Goal: Task Accomplishment & Management: Complete application form

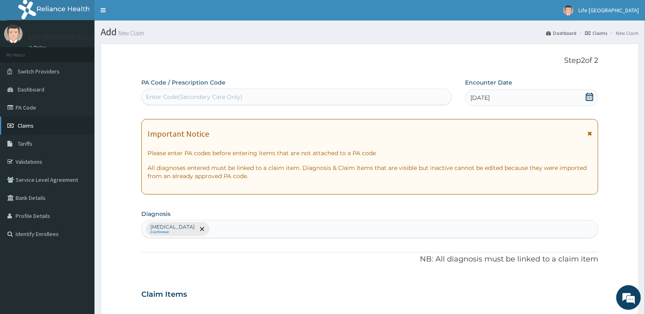
click at [25, 126] on span "Claims" at bounding box center [26, 125] width 16 height 7
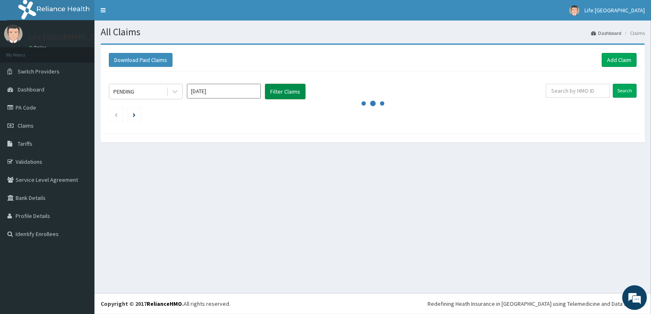
click at [292, 87] on button "Filter Claims" at bounding box center [285, 92] width 41 height 16
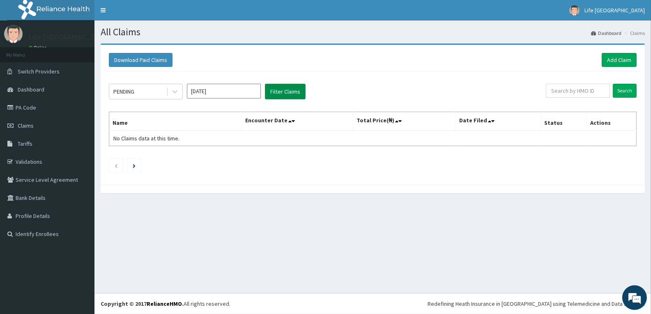
click at [290, 94] on button "Filter Claims" at bounding box center [285, 92] width 41 height 16
drag, startPoint x: 290, startPoint y: 94, endPoint x: 158, endPoint y: 96, distance: 131.4
click at [290, 95] on button "Filter Claims" at bounding box center [285, 92] width 41 height 16
click at [178, 85] on div at bounding box center [175, 91] width 15 height 15
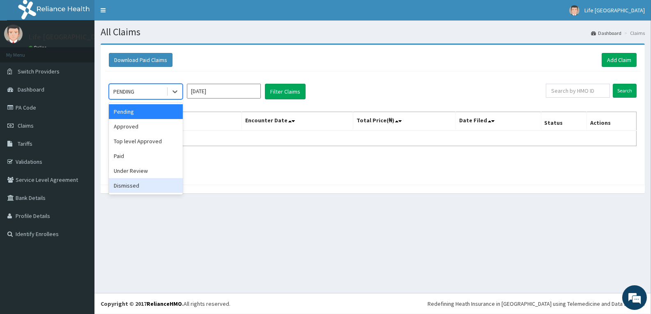
click at [147, 183] on div "Dismissed" at bounding box center [146, 185] width 74 height 15
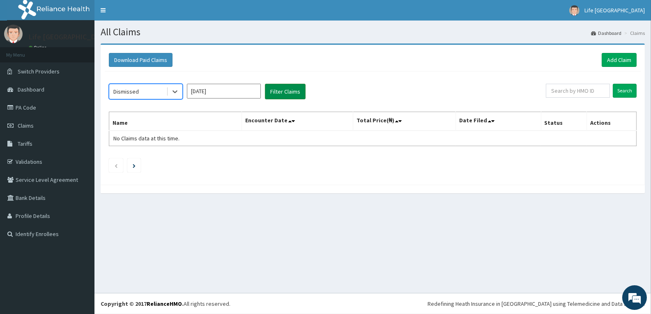
click at [289, 94] on button "Filter Claims" at bounding box center [285, 92] width 41 height 16
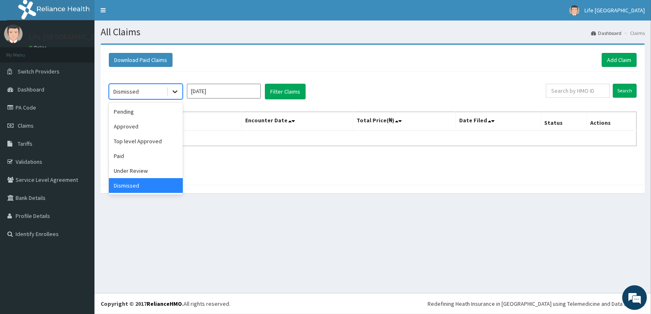
click at [173, 91] on icon at bounding box center [174, 92] width 5 height 3
click at [161, 177] on div "Under Review" at bounding box center [146, 170] width 74 height 15
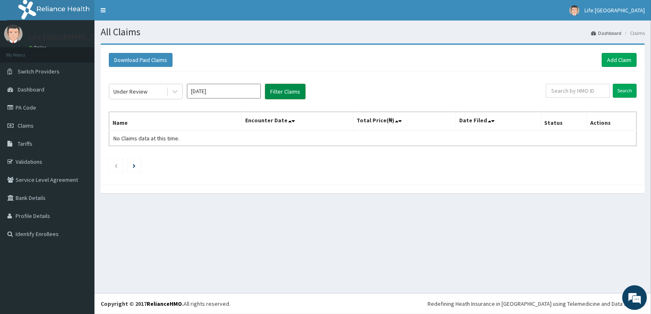
click at [289, 93] on button "Filter Claims" at bounding box center [285, 92] width 41 height 16
click at [289, 90] on button "Filter Claims" at bounding box center [285, 92] width 41 height 16
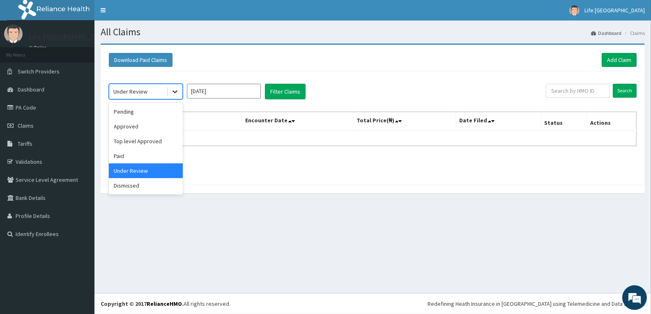
click at [172, 96] on div at bounding box center [175, 91] width 15 height 15
click at [149, 183] on div "Dismissed" at bounding box center [146, 185] width 74 height 15
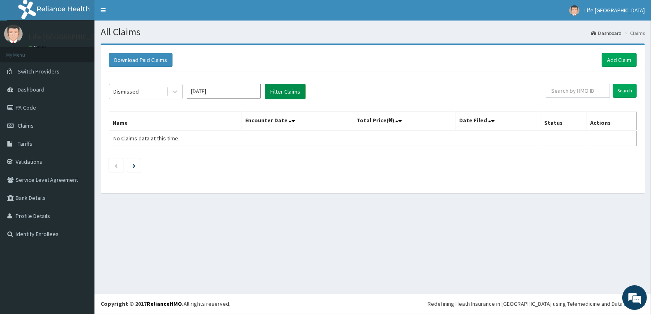
click at [282, 87] on button "Filter Claims" at bounding box center [285, 92] width 41 height 16
click at [174, 88] on icon at bounding box center [175, 91] width 8 height 8
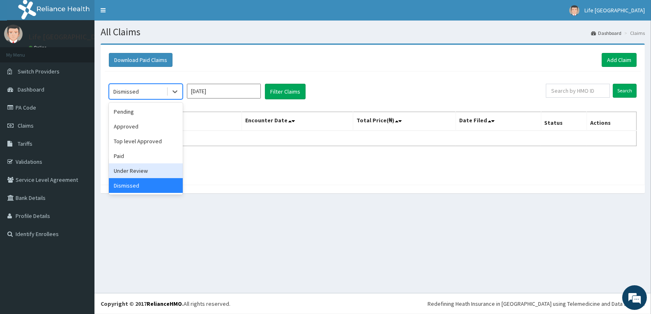
click at [165, 170] on div "Under Review" at bounding box center [146, 170] width 74 height 15
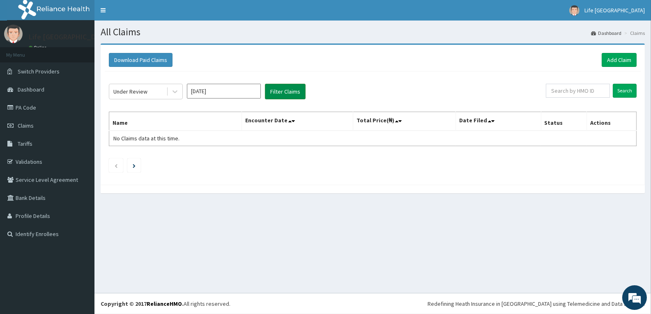
click at [289, 92] on button "Filter Claims" at bounding box center [285, 92] width 41 height 16
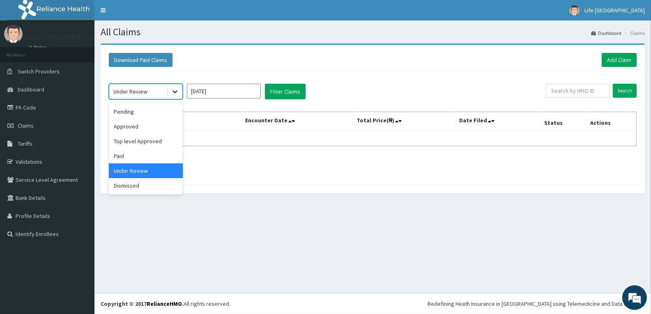
click at [172, 88] on icon at bounding box center [175, 91] width 8 height 8
click at [150, 156] on div "Paid" at bounding box center [146, 156] width 74 height 15
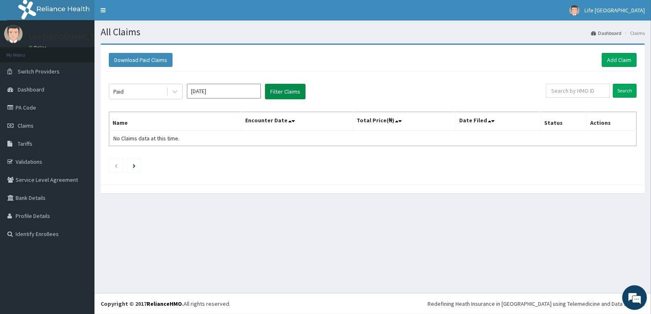
click at [283, 87] on button "Filter Claims" at bounding box center [285, 92] width 41 height 16
click at [171, 90] on icon at bounding box center [175, 91] width 8 height 8
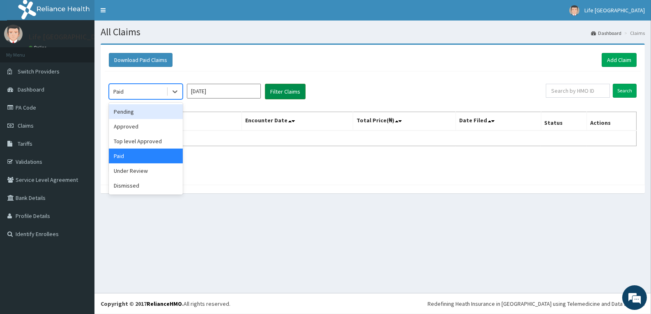
click at [291, 89] on button "Filter Claims" at bounding box center [285, 92] width 41 height 16
click at [177, 92] on icon at bounding box center [175, 91] width 8 height 8
click at [142, 127] on div "Approved" at bounding box center [146, 126] width 74 height 15
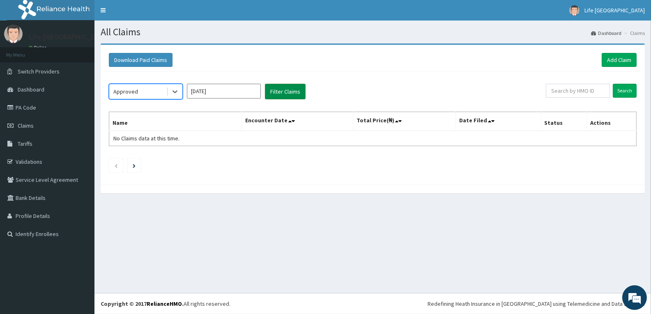
click at [286, 88] on button "Filter Claims" at bounding box center [285, 92] width 41 height 16
click at [174, 88] on icon at bounding box center [175, 91] width 8 height 8
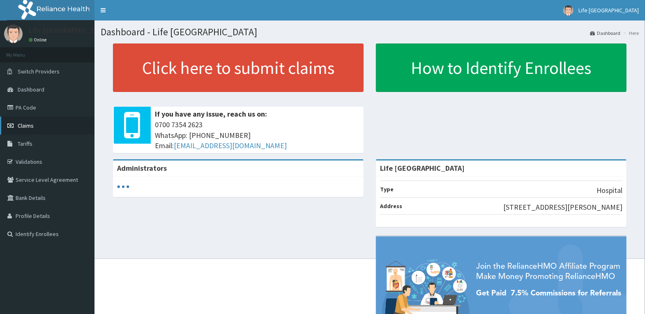
click at [50, 129] on link "Claims" at bounding box center [47, 126] width 94 height 18
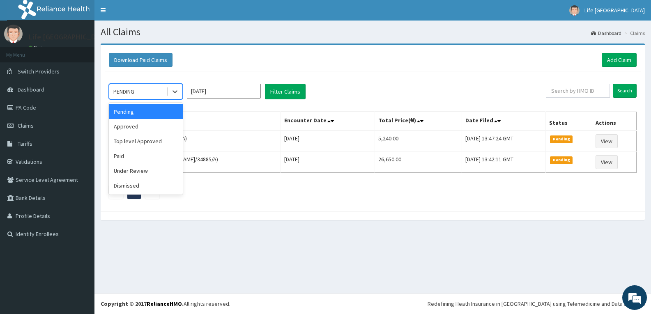
click at [174, 93] on icon at bounding box center [175, 91] width 8 height 8
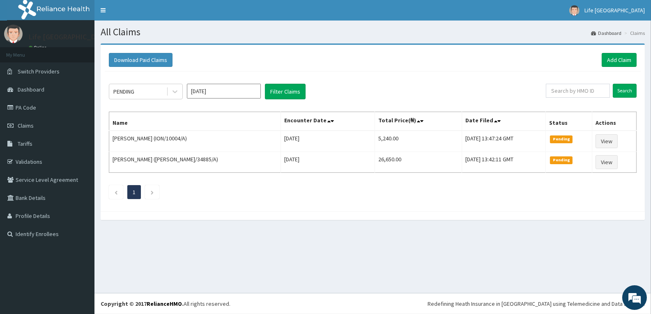
click at [377, 89] on div "PENDING Sep 2025 Filter Claims" at bounding box center [327, 92] width 437 height 16
click at [172, 92] on icon at bounding box center [175, 91] width 8 height 8
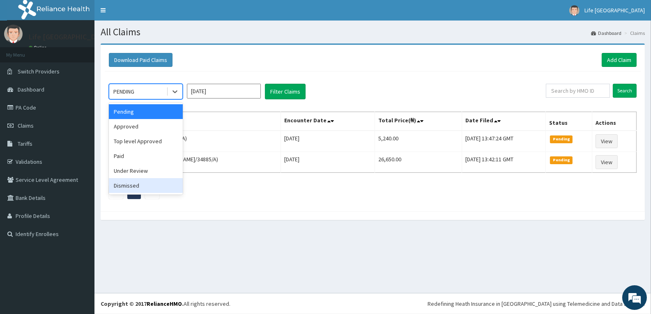
click at [149, 186] on div "Dismissed" at bounding box center [146, 185] width 74 height 15
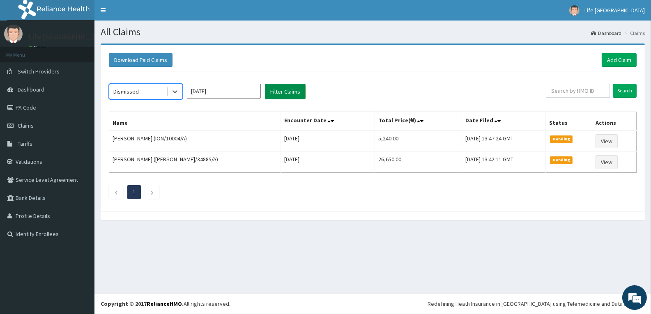
click at [287, 84] on button "Filter Claims" at bounding box center [285, 92] width 41 height 16
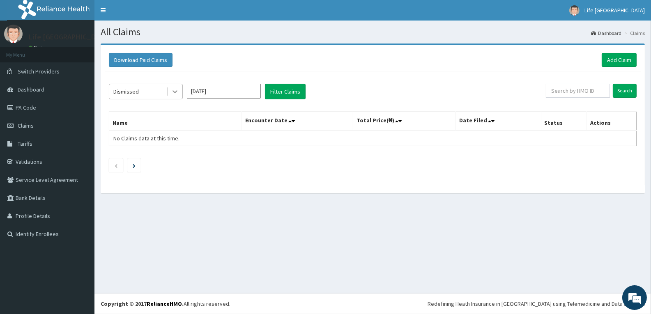
click at [174, 91] on icon at bounding box center [175, 91] width 8 height 8
click at [362, 83] on div "Dismissed Sep 2025 Filter Claims Search Name Encounter Date Total Price(₦) Date…" at bounding box center [373, 125] width 536 height 109
click at [291, 92] on button "Filter Claims" at bounding box center [285, 92] width 41 height 16
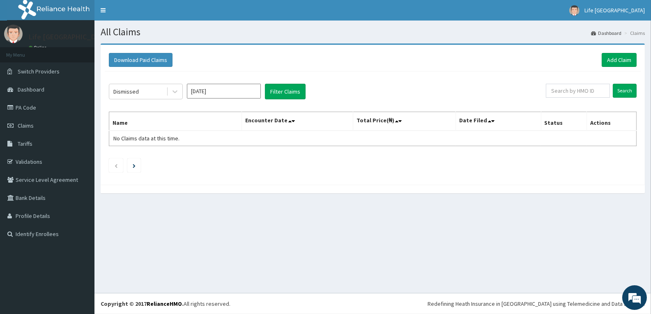
click at [184, 90] on div "Dismissed Sep 2025 Filter Claims" at bounding box center [327, 92] width 437 height 16
click at [179, 89] on icon at bounding box center [175, 91] width 8 height 8
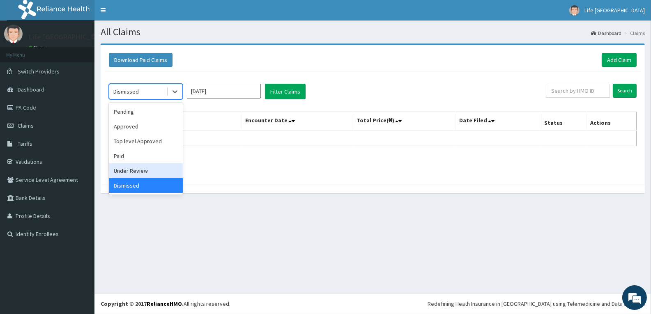
click at [147, 170] on div "Under Review" at bounding box center [146, 170] width 74 height 15
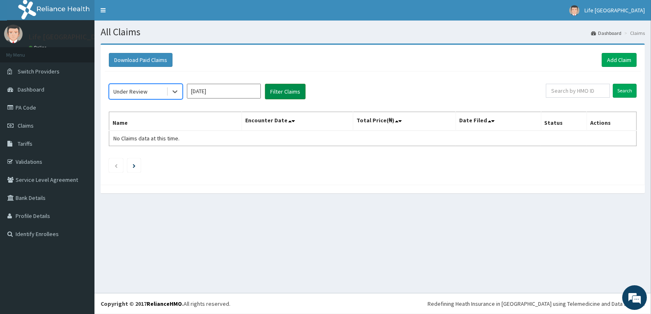
click at [285, 90] on button "Filter Claims" at bounding box center [285, 92] width 41 height 16
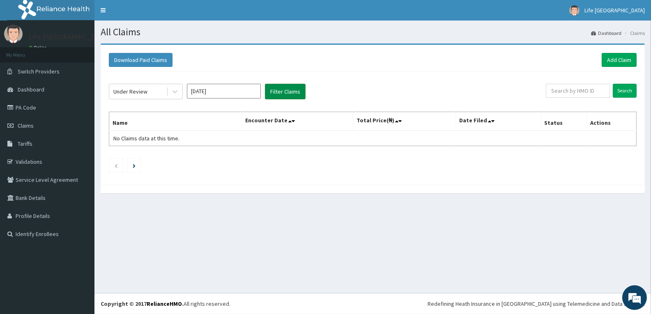
click at [285, 90] on button "Filter Claims" at bounding box center [285, 92] width 41 height 16
click at [176, 93] on icon at bounding box center [175, 91] width 8 height 8
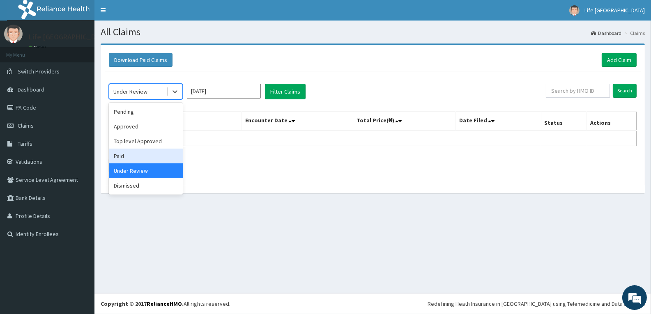
click at [155, 156] on div "Paid" at bounding box center [146, 156] width 74 height 15
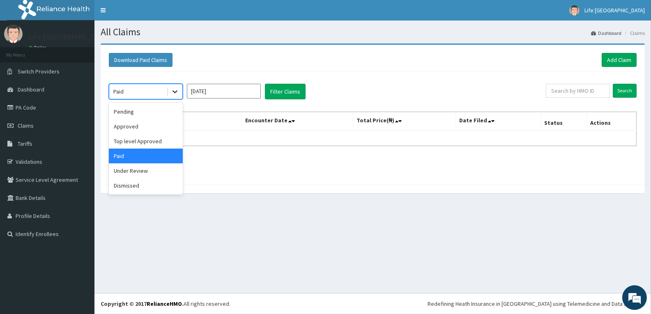
click at [176, 90] on icon at bounding box center [175, 91] width 8 height 8
click at [289, 85] on button "Filter Claims" at bounding box center [285, 92] width 41 height 16
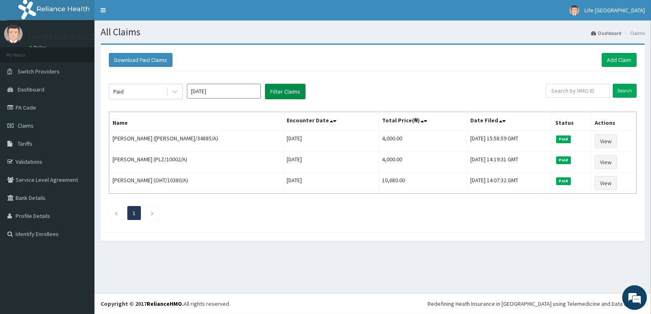
click at [289, 85] on button "Filter Claims" at bounding box center [285, 92] width 41 height 16
click at [177, 89] on icon at bounding box center [175, 91] width 8 height 8
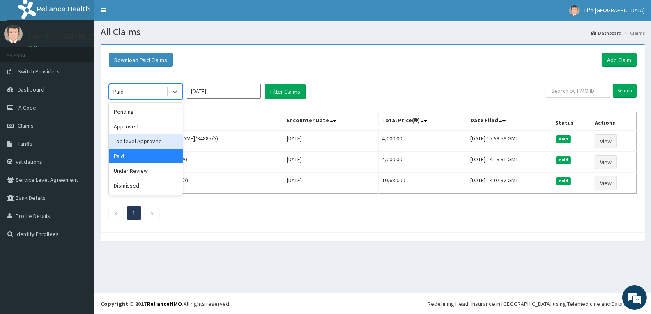
click at [154, 141] on div "Top level Approved" at bounding box center [146, 141] width 74 height 15
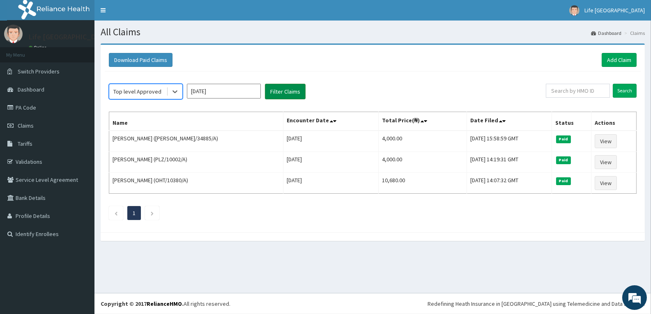
click at [292, 90] on button "Filter Claims" at bounding box center [285, 92] width 41 height 16
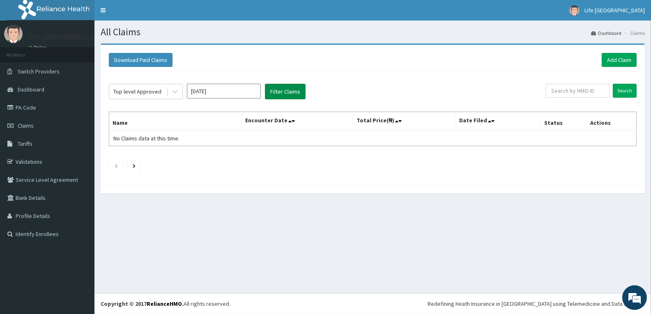
click at [295, 90] on button "Filter Claims" at bounding box center [285, 92] width 41 height 16
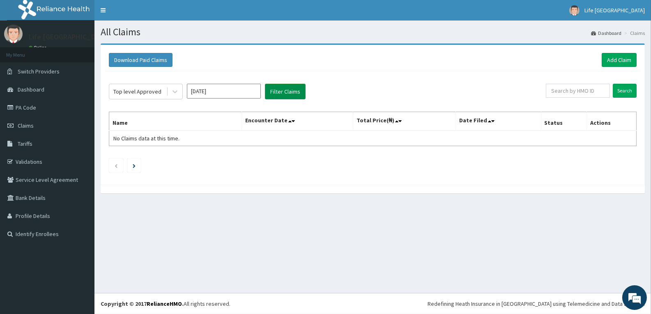
click at [295, 90] on button "Filter Claims" at bounding box center [285, 92] width 41 height 16
drag, startPoint x: 295, startPoint y: 90, endPoint x: 153, endPoint y: 84, distance: 142.2
click at [289, 92] on button "Filter Claims" at bounding box center [285, 92] width 41 height 16
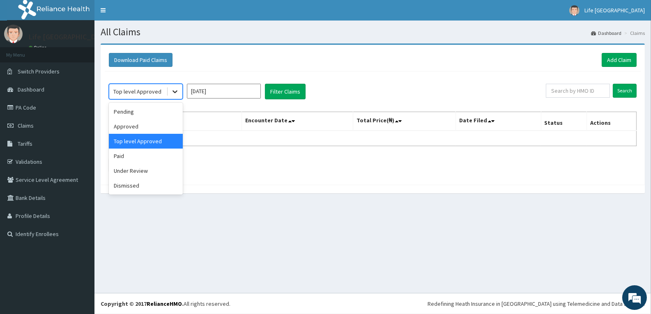
click at [174, 91] on icon at bounding box center [175, 91] width 8 height 8
click at [158, 129] on div "Approved" at bounding box center [146, 126] width 74 height 15
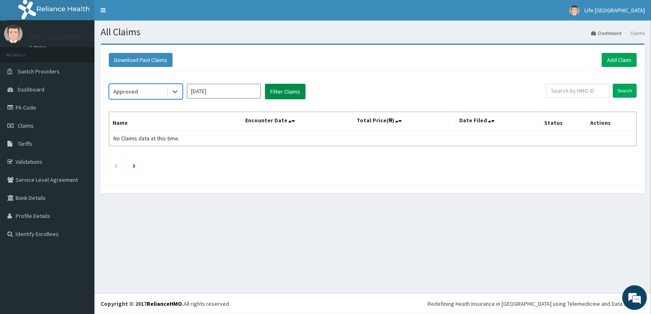
click at [292, 93] on button "Filter Claims" at bounding box center [285, 92] width 41 height 16
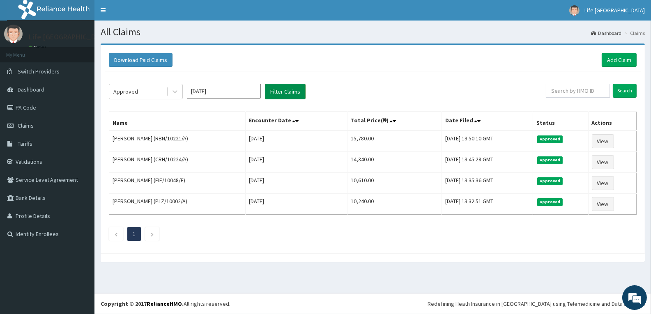
click at [292, 93] on button "Filter Claims" at bounding box center [285, 92] width 41 height 16
click at [293, 93] on button "Filter Claims" at bounding box center [285, 92] width 41 height 16
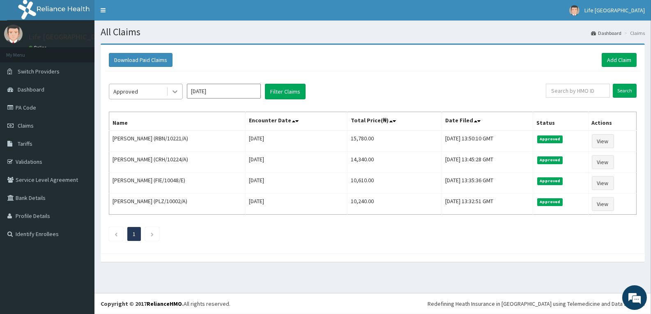
click at [177, 90] on icon at bounding box center [175, 91] width 8 height 8
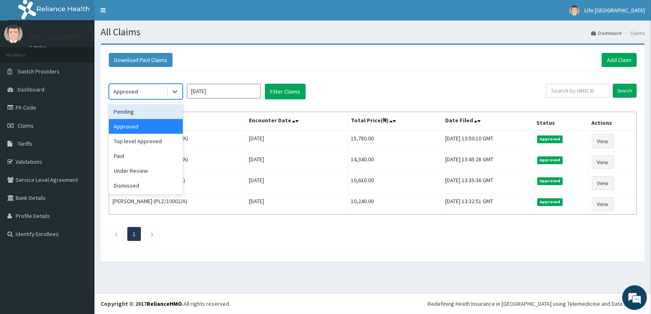
click at [161, 113] on div "Pending" at bounding box center [146, 111] width 74 height 15
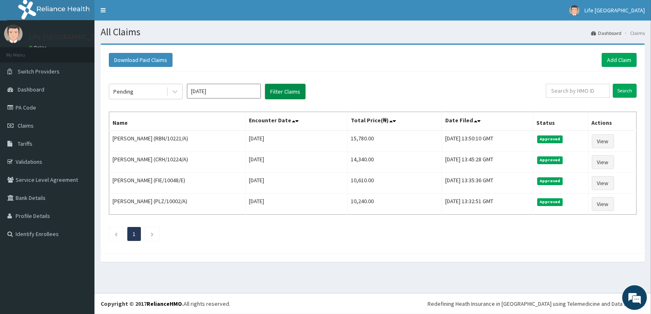
click at [273, 92] on button "Filter Claims" at bounding box center [285, 92] width 41 height 16
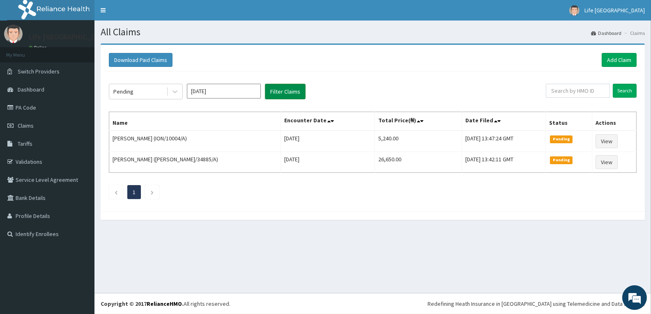
click at [286, 90] on button "Filter Claims" at bounding box center [285, 92] width 41 height 16
click at [623, 59] on link "Add Claim" at bounding box center [618, 60] width 35 height 14
click at [619, 57] on link "Add Claim" at bounding box center [618, 60] width 35 height 14
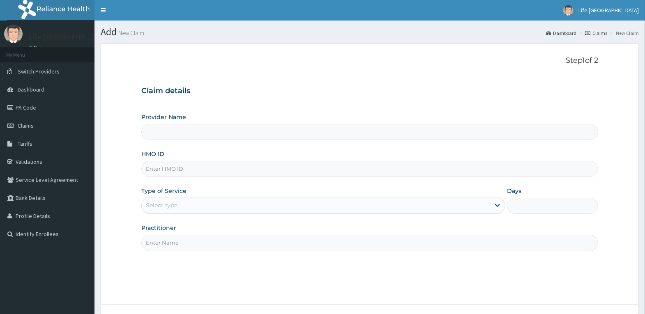
drag, startPoint x: 269, startPoint y: 171, endPoint x: 283, endPoint y: 173, distance: 14.5
click at [269, 171] on input "HMO ID" at bounding box center [369, 169] width 457 height 16
type input "Life [GEOGRAPHIC_DATA]"
type input "DEL/10031/A"
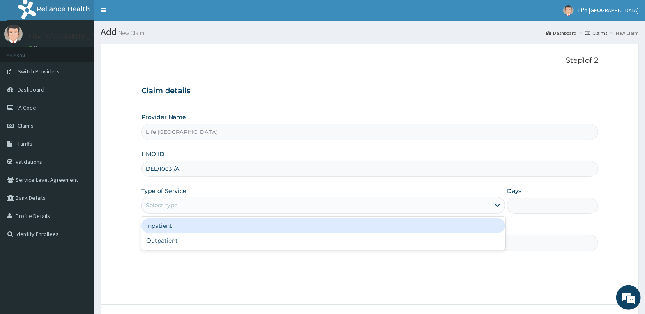
click at [218, 207] on div "Select type" at bounding box center [316, 205] width 348 height 13
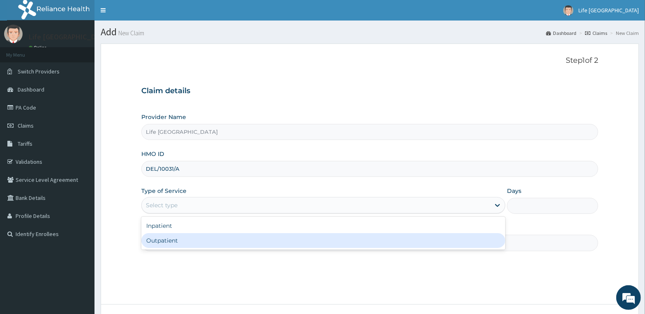
click at [234, 245] on div "Outpatient" at bounding box center [323, 240] width 364 height 15
type input "1"
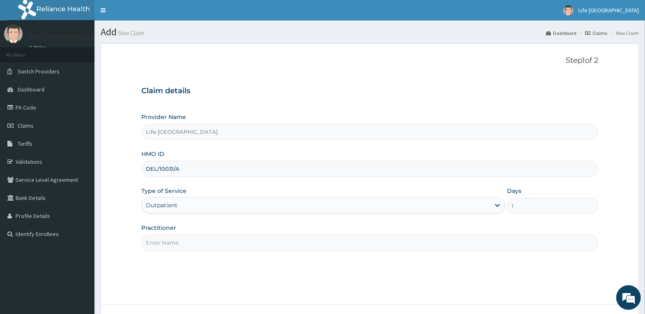
click at [266, 240] on input "Practitioner" at bounding box center [369, 243] width 457 height 16
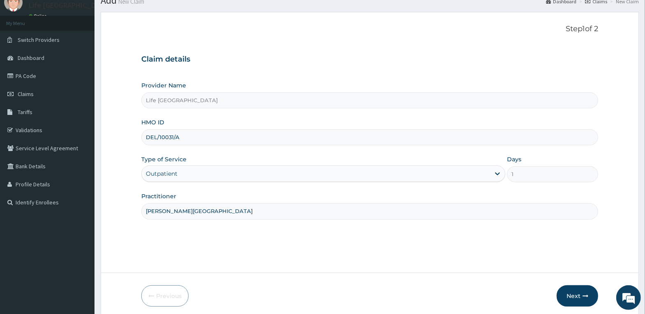
scroll to position [64, 0]
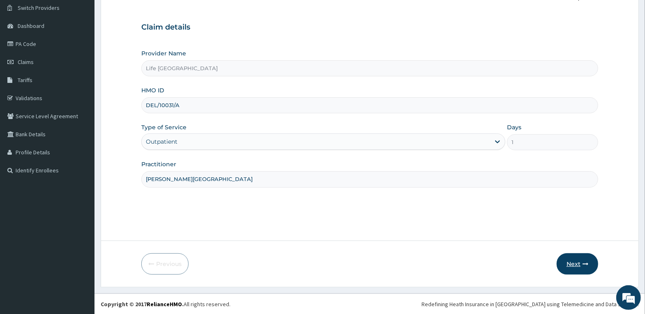
type input "[PERSON_NAME][GEOGRAPHIC_DATA]"
click at [578, 256] on button "Next" at bounding box center [576, 263] width 41 height 21
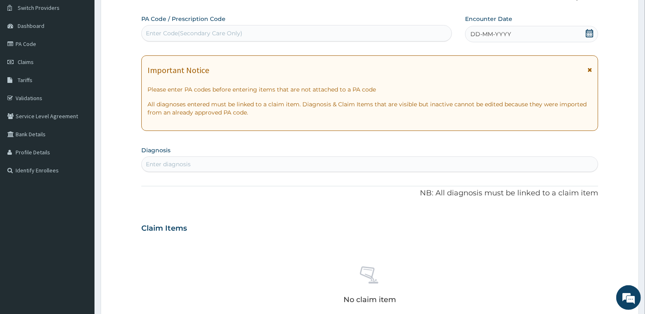
click at [520, 31] on div "DD-MM-YYYY" at bounding box center [531, 34] width 133 height 16
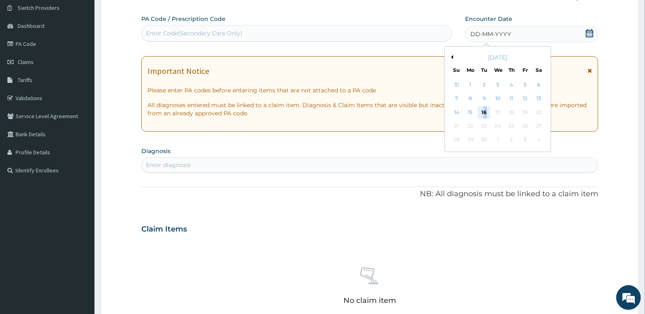
click at [484, 109] on div "16" at bounding box center [483, 112] width 12 height 12
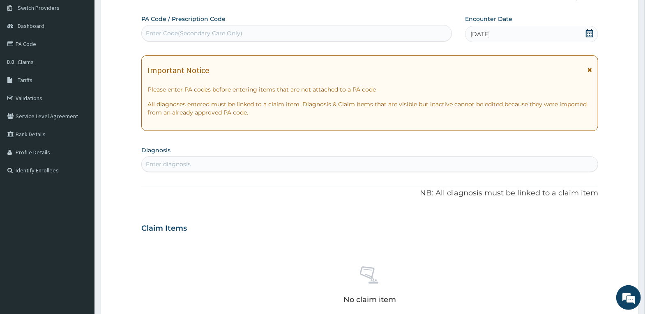
click at [471, 164] on div "Enter diagnosis" at bounding box center [370, 164] width 456 height 13
type input "CHEST"
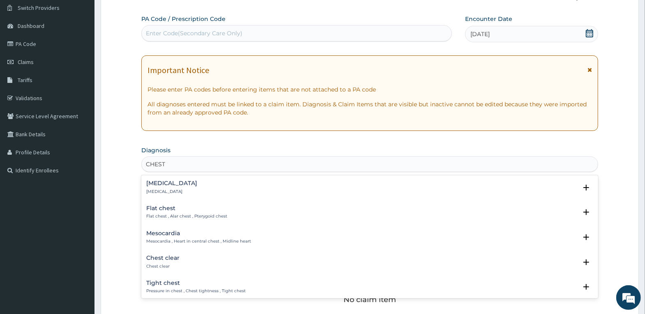
click at [205, 190] on div "[MEDICAL_DATA] [MEDICAL_DATA]" at bounding box center [369, 187] width 447 height 14
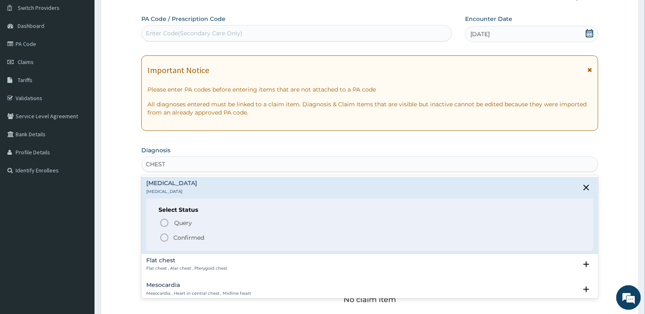
click at [191, 239] on p "Confirmed" at bounding box center [188, 238] width 31 height 8
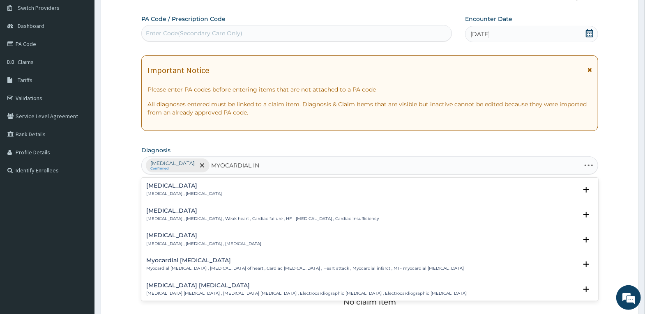
type input "MYOCARDIAL INF"
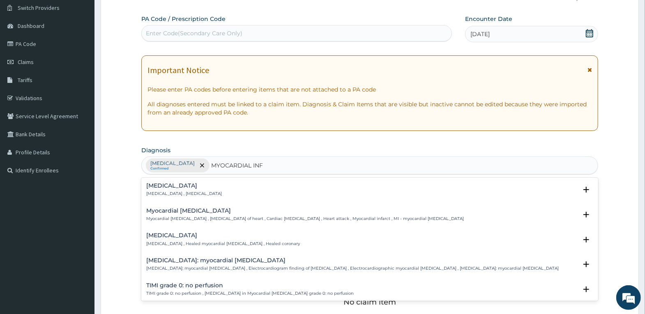
click at [213, 213] on div "Myocardial [MEDICAL_DATA] Myocardial [MEDICAL_DATA] , [MEDICAL_DATA] of heart ,…" at bounding box center [304, 215] width 317 height 14
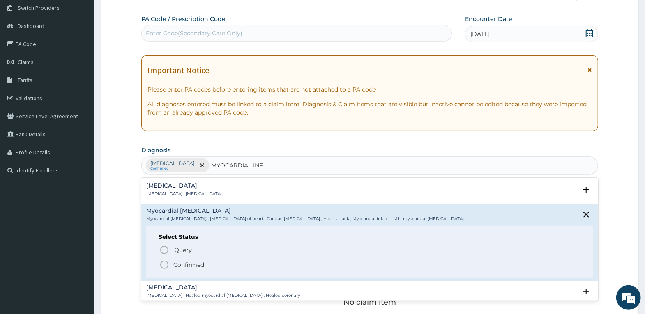
click at [199, 264] on p "Confirmed" at bounding box center [188, 265] width 31 height 8
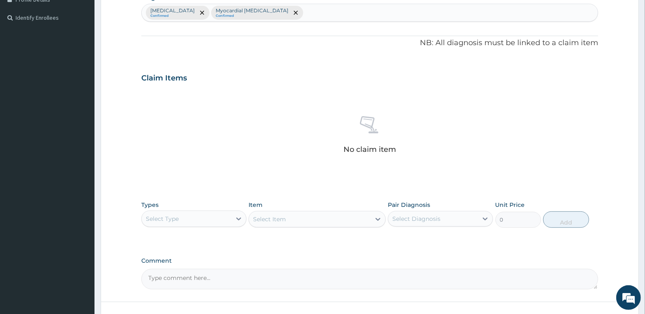
scroll to position [269, 0]
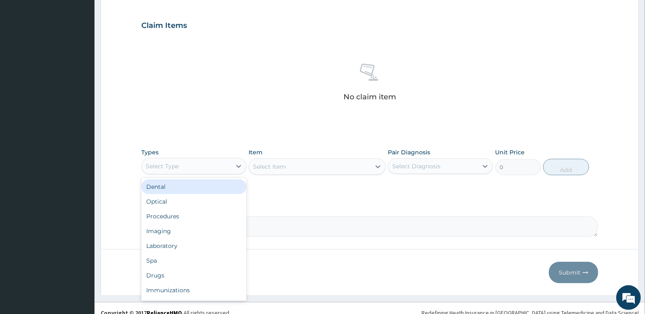
click at [204, 169] on div "Select Type" at bounding box center [187, 166] width 90 height 13
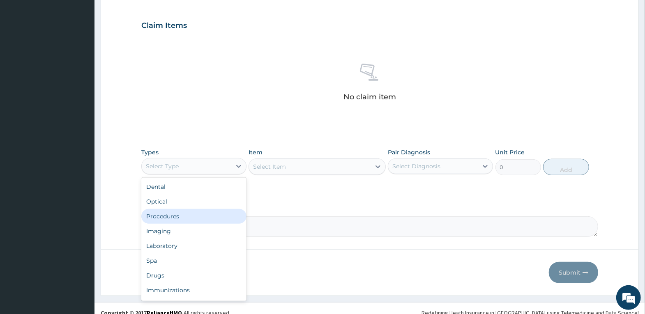
click at [205, 218] on div "Procedures" at bounding box center [193, 216] width 105 height 15
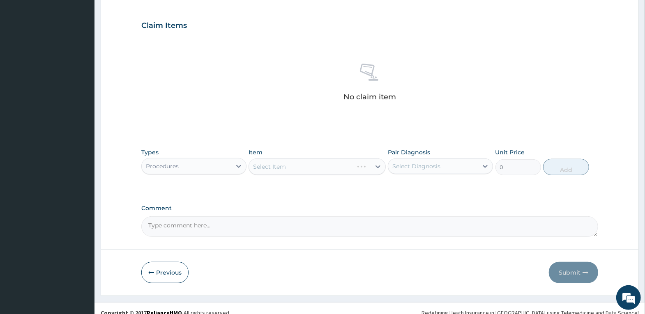
click at [321, 168] on div "Select Item" at bounding box center [316, 166] width 137 height 16
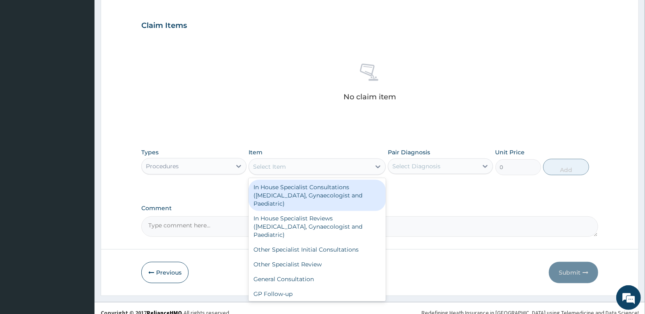
click at [321, 168] on div "Select Item" at bounding box center [310, 166] width 122 height 13
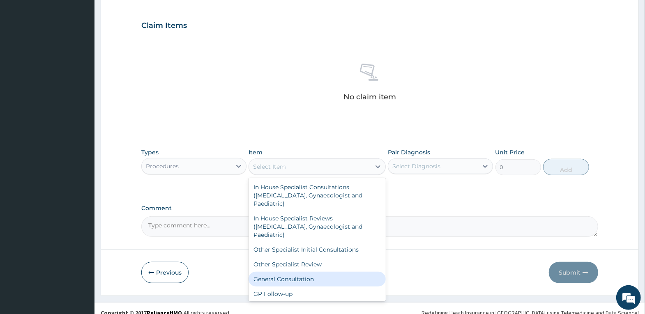
drag, startPoint x: 315, startPoint y: 277, endPoint x: 398, endPoint y: 205, distance: 109.7
click at [316, 277] on div "General Consultation" at bounding box center [316, 279] width 137 height 15
type input "4000"
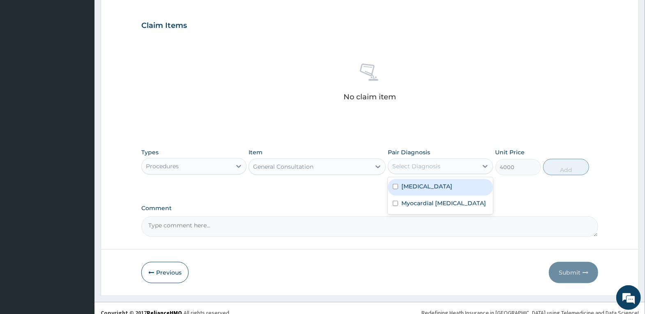
click at [447, 168] on div "Select Diagnosis" at bounding box center [433, 166] width 90 height 13
click at [447, 187] on div "[MEDICAL_DATA]" at bounding box center [440, 187] width 105 height 17
checkbox input "true"
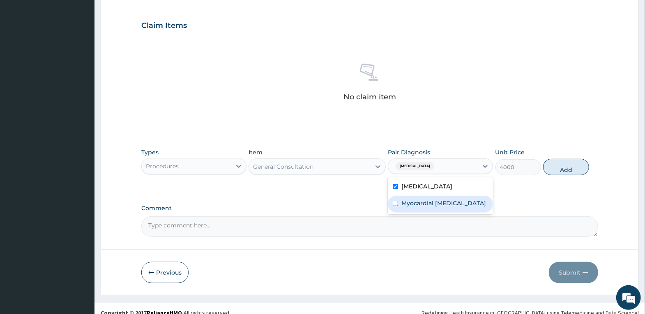
drag, startPoint x: 443, startPoint y: 205, endPoint x: 453, endPoint y: 203, distance: 10.2
click at [443, 206] on label "Myocardial [MEDICAL_DATA]" at bounding box center [443, 203] width 85 height 8
checkbox input "true"
click at [572, 161] on button "Add" at bounding box center [566, 167] width 46 height 16
type input "0"
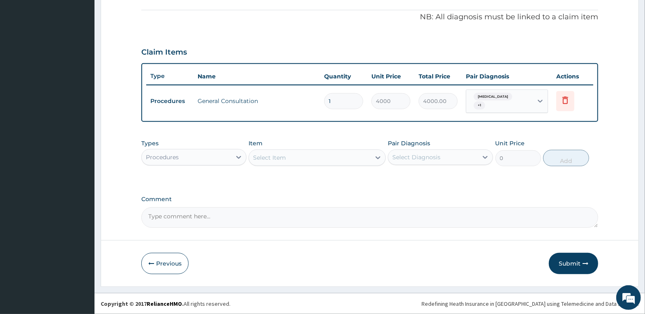
scroll to position [239, 0]
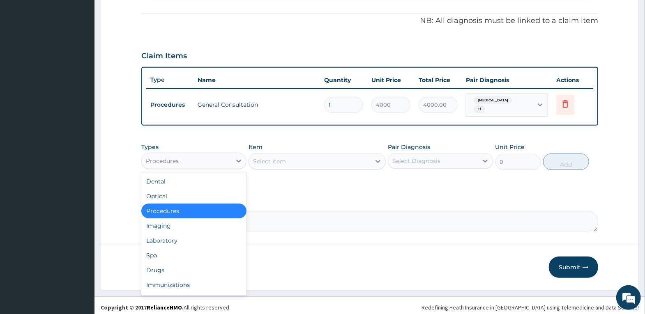
click at [205, 160] on div "Procedures" at bounding box center [187, 160] width 90 height 13
click at [201, 237] on div "Laboratory" at bounding box center [193, 240] width 105 height 15
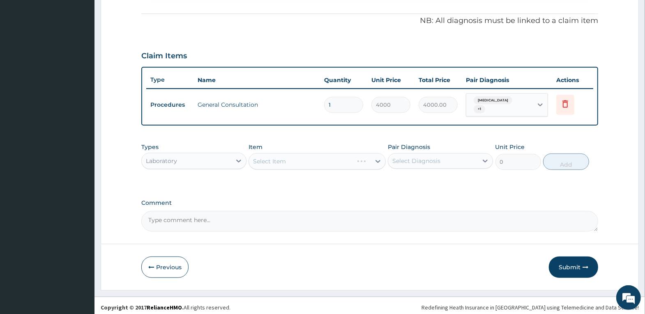
click at [331, 157] on div "Select Item" at bounding box center [316, 161] width 137 height 16
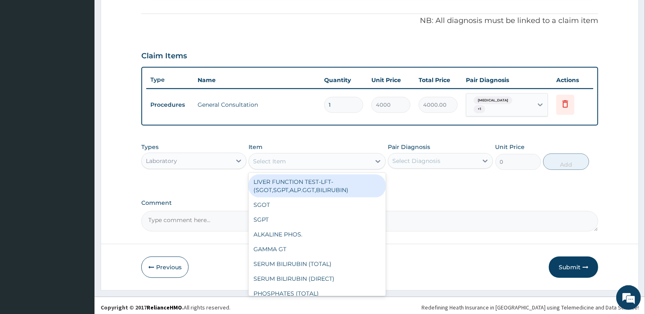
click at [331, 157] on div "Select Item" at bounding box center [310, 161] width 122 height 13
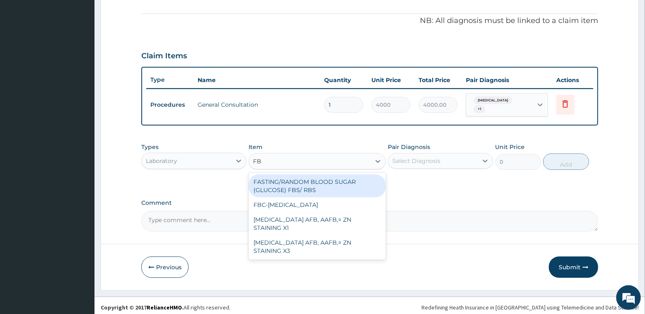
type input "FBC"
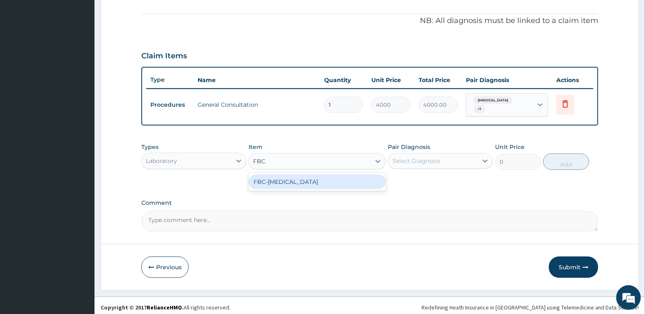
click at [319, 174] on div "FBC-[MEDICAL_DATA]" at bounding box center [316, 181] width 137 height 15
type input "4000"
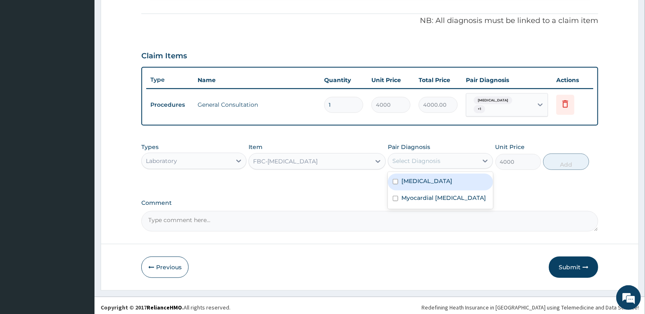
click at [415, 157] on div "Select Diagnosis" at bounding box center [416, 161] width 48 height 8
drag, startPoint x: 423, startPoint y: 177, endPoint x: 424, endPoint y: 185, distance: 8.3
click at [423, 177] on label "[MEDICAL_DATA]" at bounding box center [426, 181] width 51 height 8
checkbox input "true"
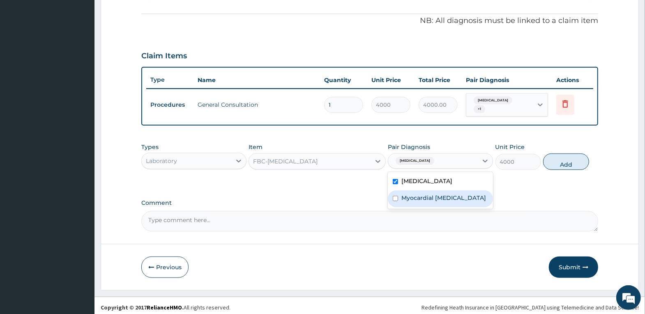
click at [427, 195] on label "Myocardial [MEDICAL_DATA]" at bounding box center [443, 198] width 85 height 8
checkbox input "true"
click at [573, 161] on button "Add" at bounding box center [566, 162] width 46 height 16
type input "0"
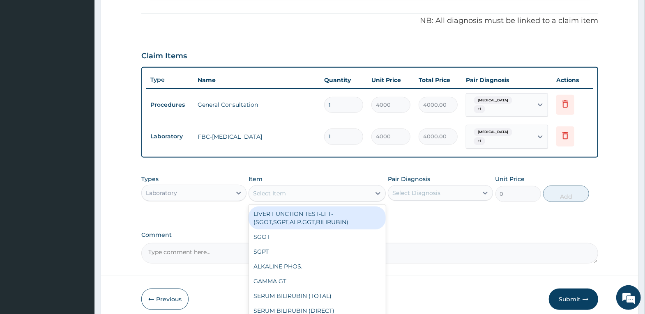
click at [305, 187] on div "Select Item" at bounding box center [310, 193] width 122 height 13
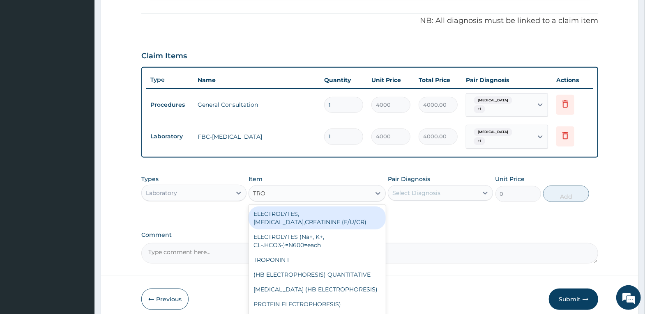
type input "TROP"
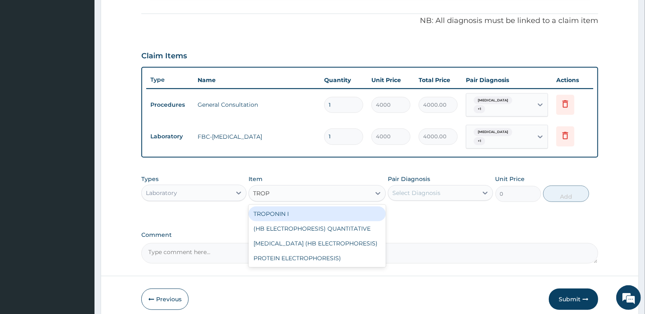
click at [299, 207] on div "TROPONIN I" at bounding box center [316, 214] width 137 height 15
type input "7000"
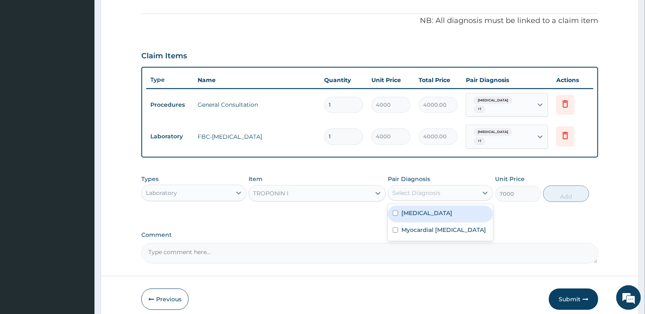
click at [452, 186] on div "Select Diagnosis" at bounding box center [433, 192] width 90 height 13
click at [444, 206] on div "[MEDICAL_DATA]" at bounding box center [440, 214] width 105 height 17
checkbox input "true"
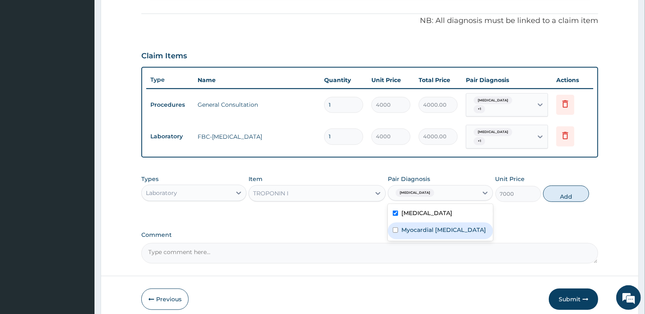
click at [445, 227] on div "Myocardial [MEDICAL_DATA]" at bounding box center [440, 231] width 105 height 17
checkbox input "true"
click at [570, 186] on button "Add" at bounding box center [566, 194] width 46 height 16
type input "0"
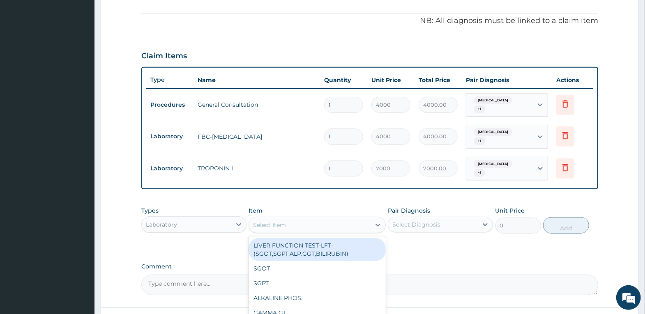
click at [325, 218] on div "Select Item" at bounding box center [310, 224] width 122 height 13
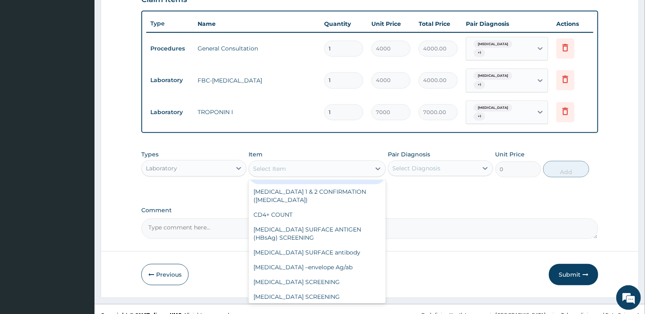
scroll to position [1848, 0]
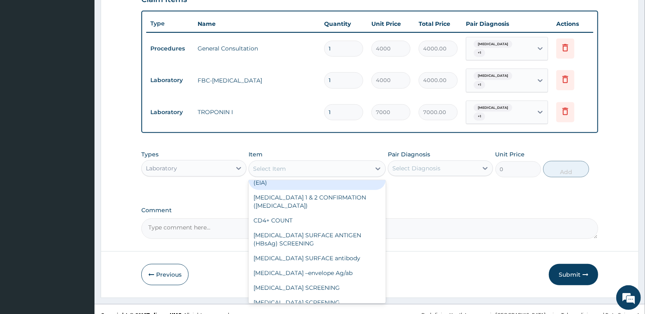
click at [193, 162] on div "Laboratory" at bounding box center [187, 168] width 90 height 13
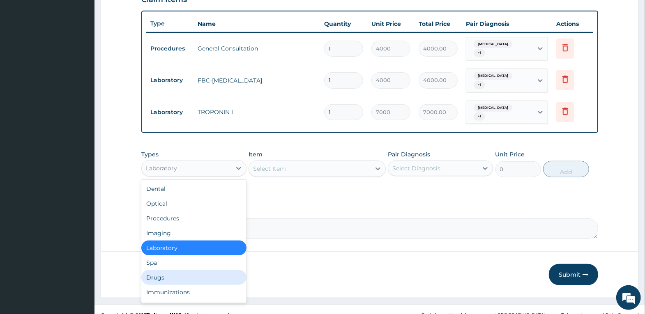
scroll to position [28, 0]
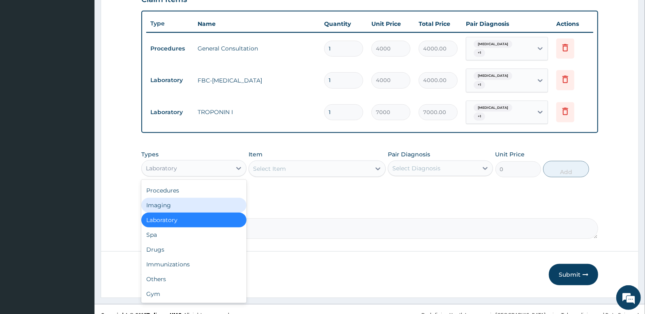
click at [188, 198] on div "Imaging" at bounding box center [193, 205] width 105 height 15
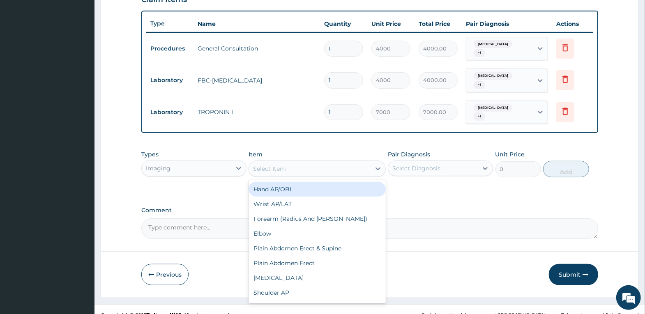
click at [286, 162] on div "Select Item" at bounding box center [310, 168] width 122 height 13
type input "ECG"
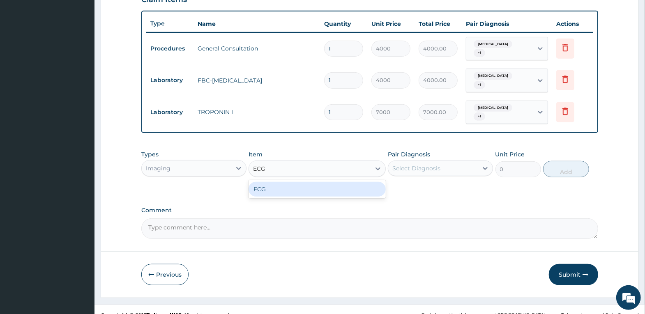
click at [284, 182] on div "ECG" at bounding box center [316, 189] width 137 height 15
type input "9000"
click at [468, 162] on div "Select Diagnosis" at bounding box center [433, 168] width 90 height 13
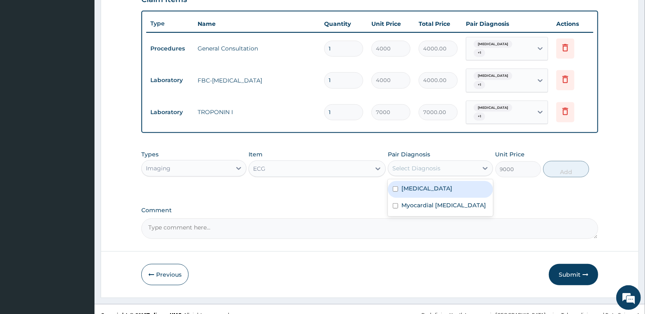
click at [460, 181] on div "[MEDICAL_DATA]" at bounding box center [440, 189] width 105 height 17
checkbox input "true"
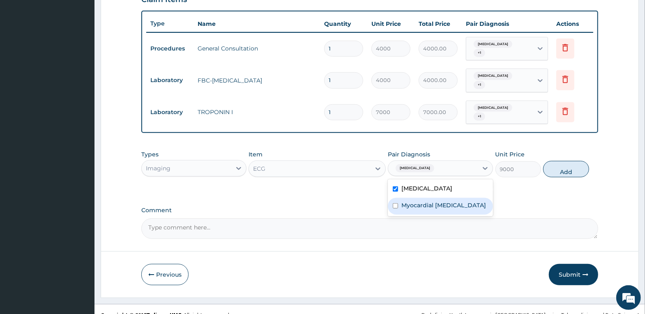
click at [462, 201] on label "Myocardial [MEDICAL_DATA]" at bounding box center [443, 205] width 85 height 8
checkbox input "true"
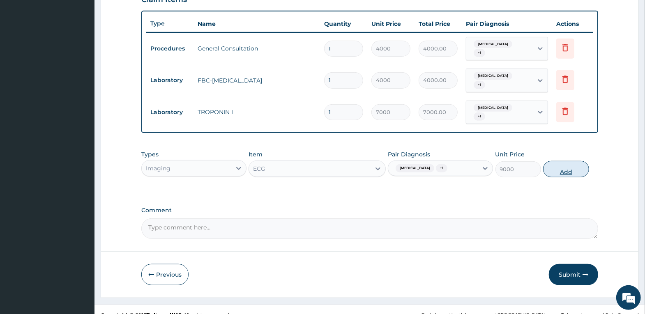
click at [558, 161] on button "Add" at bounding box center [566, 169] width 46 height 16
type input "0"
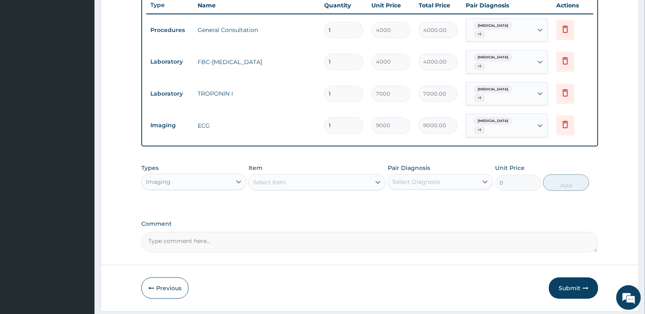
scroll to position [324, 0]
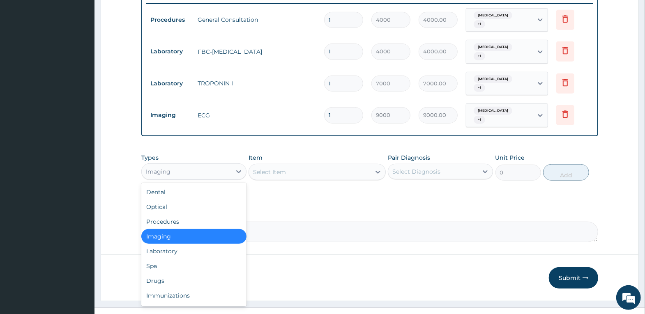
click at [220, 165] on div "Imaging" at bounding box center [187, 171] width 90 height 13
drag, startPoint x: 197, startPoint y: 264, endPoint x: 208, endPoint y: 252, distance: 16.6
click at [200, 273] on div "Drugs" at bounding box center [193, 280] width 105 height 15
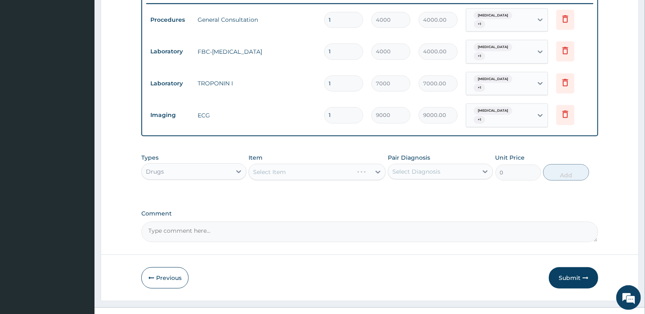
click at [293, 164] on div "Select Item" at bounding box center [316, 172] width 137 height 16
click at [324, 165] on div "Select Item" at bounding box center [310, 171] width 122 height 13
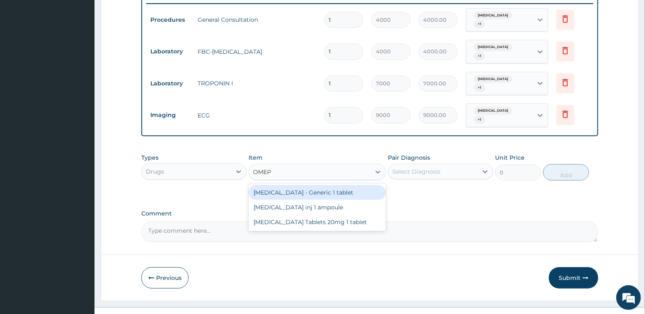
type input "OMEPR"
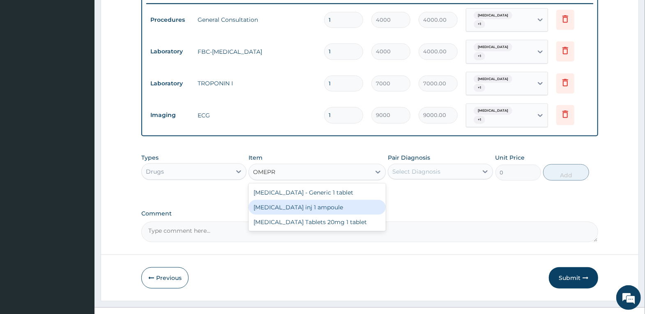
click at [328, 200] on div "[MEDICAL_DATA] inj 1 ampoule" at bounding box center [316, 207] width 137 height 15
type input "2000"
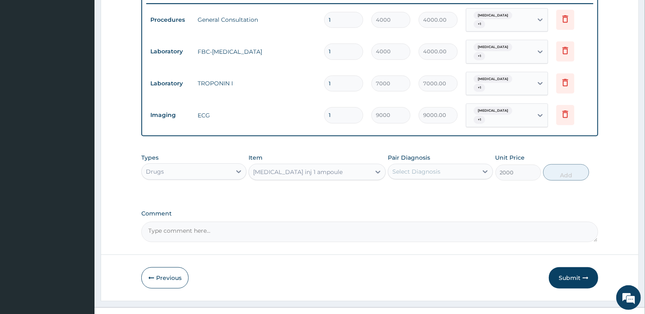
click at [432, 168] on div "Select Diagnosis" at bounding box center [416, 172] width 48 height 8
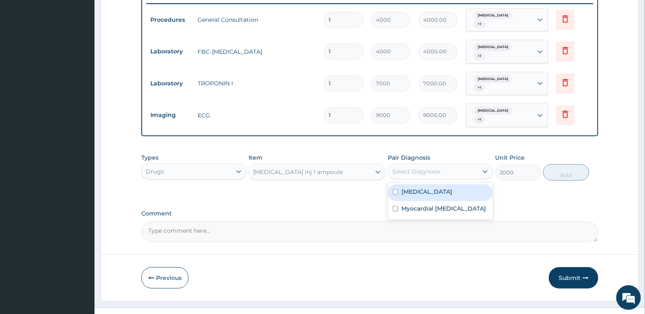
click at [425, 188] on label "[MEDICAL_DATA]" at bounding box center [426, 192] width 51 height 8
checkbox input "true"
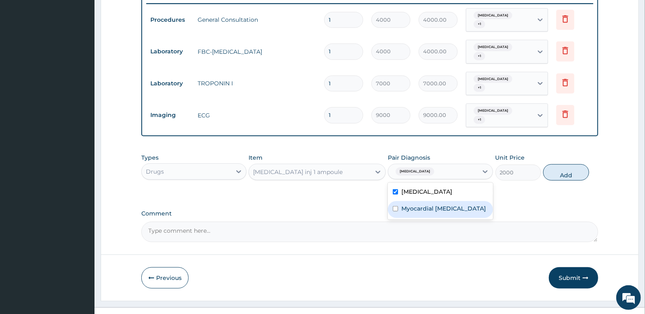
click at [427, 204] on label "Myocardial [MEDICAL_DATA]" at bounding box center [443, 208] width 85 height 8
checkbox input "true"
click at [571, 164] on button "Add" at bounding box center [566, 172] width 46 height 16
type input "0"
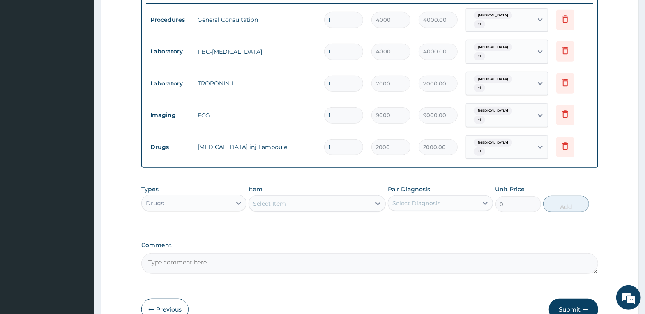
click at [275, 200] on div "Select Item" at bounding box center [269, 204] width 33 height 8
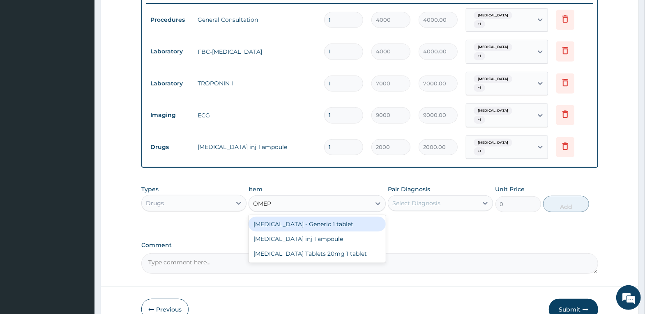
type input "OMEPR"
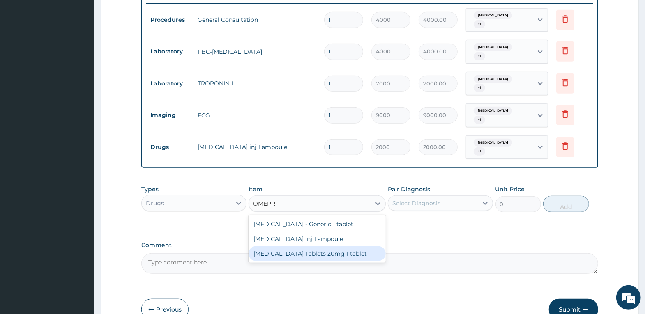
click at [331, 246] on div "[MEDICAL_DATA] Tablets 20mg 1 tablet" at bounding box center [316, 253] width 137 height 15
type input "120"
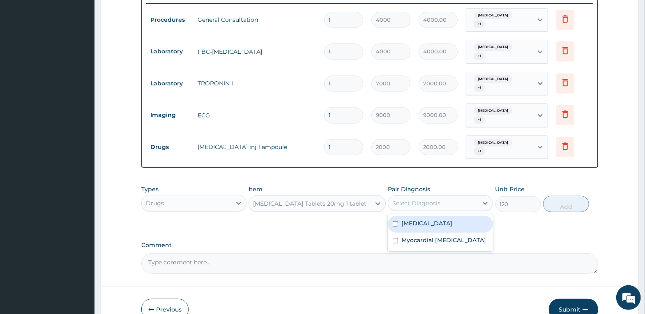
click at [422, 199] on div "Select Diagnosis" at bounding box center [416, 203] width 48 height 8
click at [420, 219] on label "[MEDICAL_DATA]" at bounding box center [426, 223] width 51 height 8
checkbox input "true"
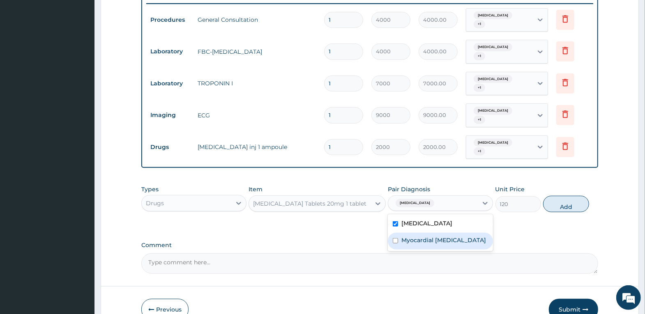
click at [428, 236] on label "Myocardial [MEDICAL_DATA]" at bounding box center [443, 240] width 85 height 8
checkbox input "true"
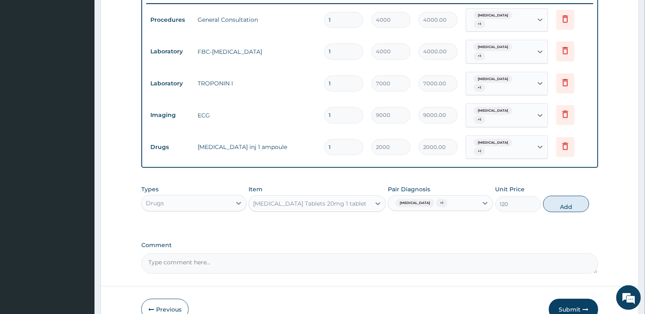
drag, startPoint x: 570, startPoint y: 182, endPoint x: 452, endPoint y: 178, distance: 117.9
click at [569, 196] on button "Add" at bounding box center [566, 204] width 46 height 16
type input "0"
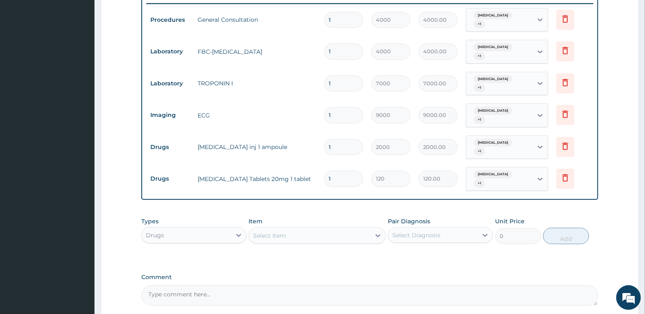
type input "14"
type input "1680.00"
type input "14"
click at [294, 229] on div "Select Item" at bounding box center [310, 235] width 122 height 13
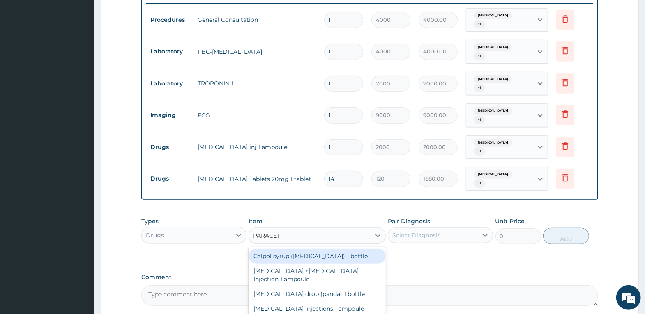
type input "PARACETA"
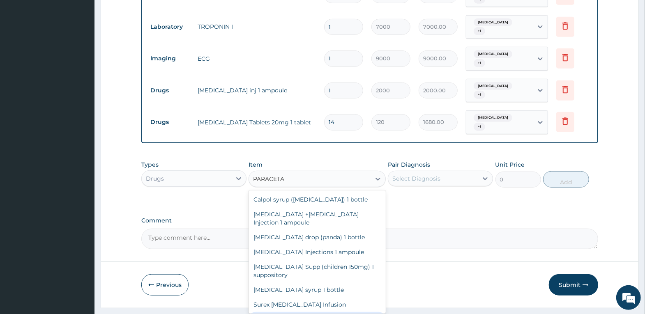
scroll to position [14, 0]
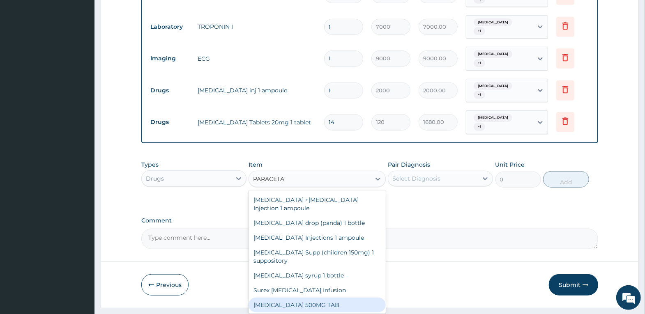
drag, startPoint x: 324, startPoint y: 282, endPoint x: 361, endPoint y: 245, distance: 53.4
click at [324, 298] on div "[MEDICAL_DATA] 500MG TAB" at bounding box center [316, 305] width 137 height 15
type input "20"
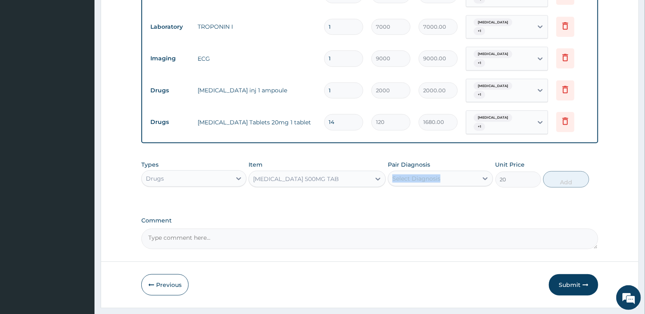
drag, startPoint x: 431, startPoint y: 149, endPoint x: 436, endPoint y: 155, distance: 8.5
click at [432, 161] on div "Pair Diagnosis Select Diagnosis" at bounding box center [440, 174] width 105 height 27
click at [441, 172] on div "Select Diagnosis" at bounding box center [433, 178] width 90 height 13
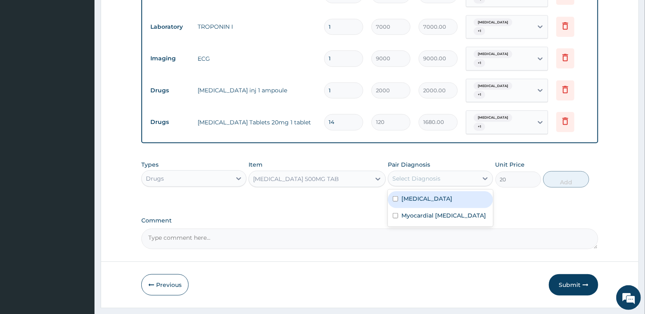
drag, startPoint x: 448, startPoint y: 180, endPoint x: 443, endPoint y: 190, distance: 10.3
click at [446, 191] on div "[MEDICAL_DATA]" at bounding box center [440, 199] width 105 height 17
checkbox input "true"
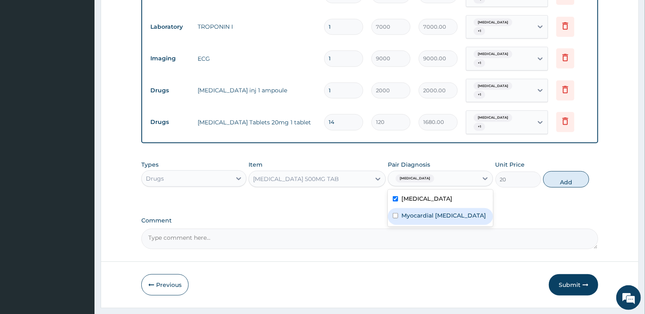
click at [448, 211] on label "Myocardial [MEDICAL_DATA]" at bounding box center [443, 215] width 85 height 8
checkbox input "true"
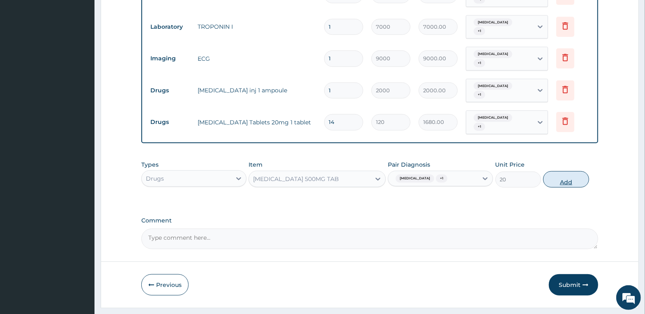
click at [567, 171] on button "Add" at bounding box center [566, 179] width 46 height 16
type input "0"
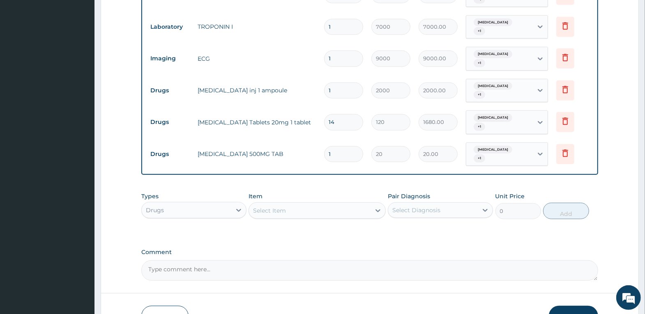
type input "18"
type input "360.00"
type input "18"
click at [328, 204] on div "Select Item" at bounding box center [310, 210] width 122 height 13
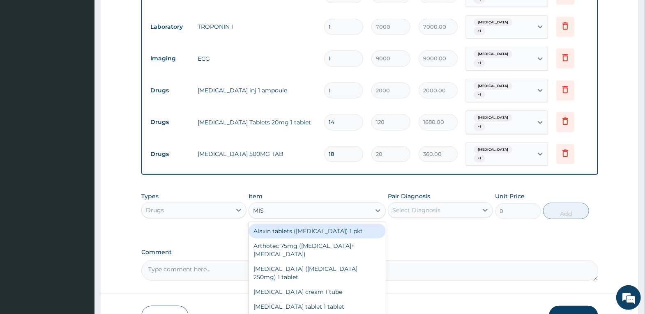
type input "MIST"
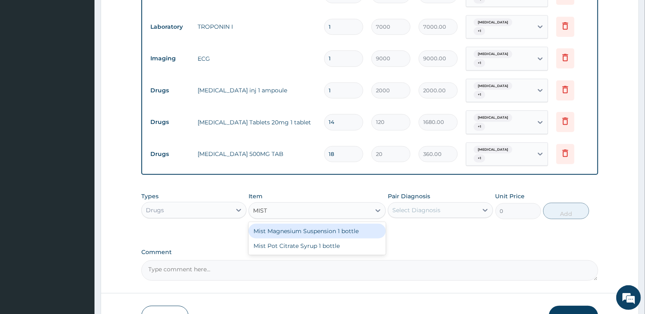
click at [339, 224] on div "Mist Magnesium Suspension 1 bottle" at bounding box center [316, 231] width 137 height 15
type input "1600"
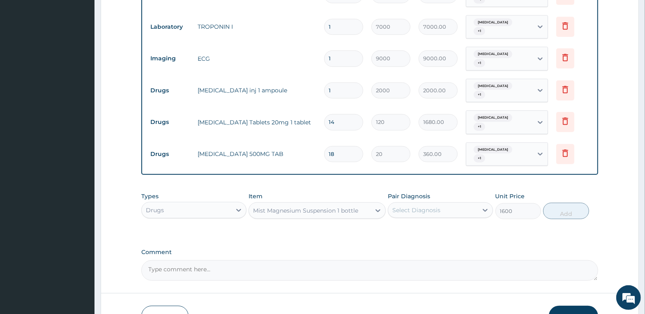
click at [425, 206] on div "Select Diagnosis" at bounding box center [416, 210] width 48 height 8
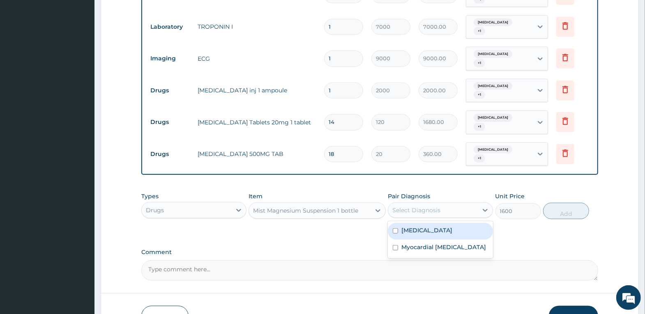
click at [421, 226] on label "[MEDICAL_DATA]" at bounding box center [426, 230] width 51 height 8
checkbox input "true"
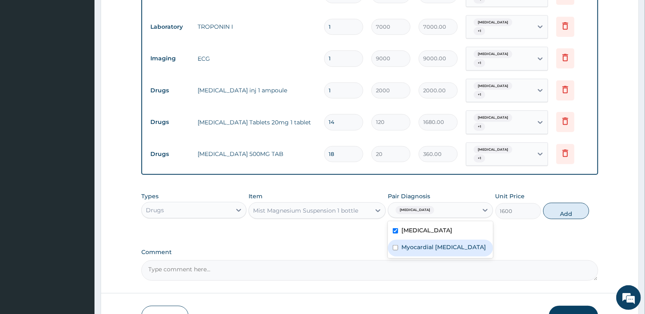
click at [426, 243] on label "Myocardial [MEDICAL_DATA]" at bounding box center [443, 247] width 85 height 8
checkbox input "true"
click at [561, 203] on button "Add" at bounding box center [566, 211] width 46 height 16
type input "0"
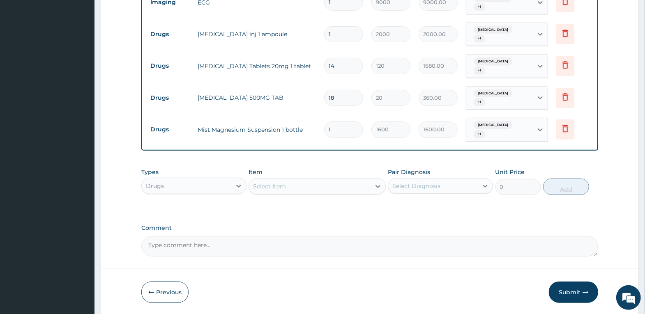
scroll to position [437, 0]
click at [573, 281] on button "Submit" at bounding box center [573, 291] width 49 height 21
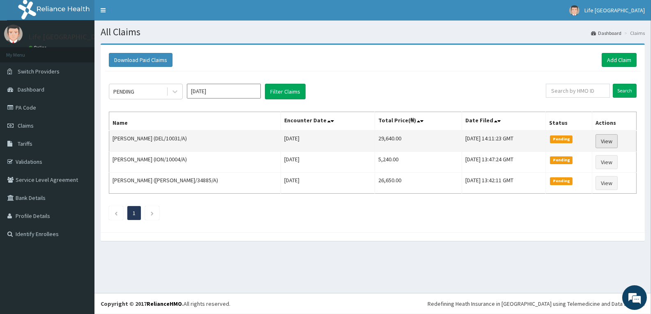
click at [603, 142] on link "View" at bounding box center [606, 141] width 22 height 14
